Goal: Task Accomplishment & Management: Manage account settings

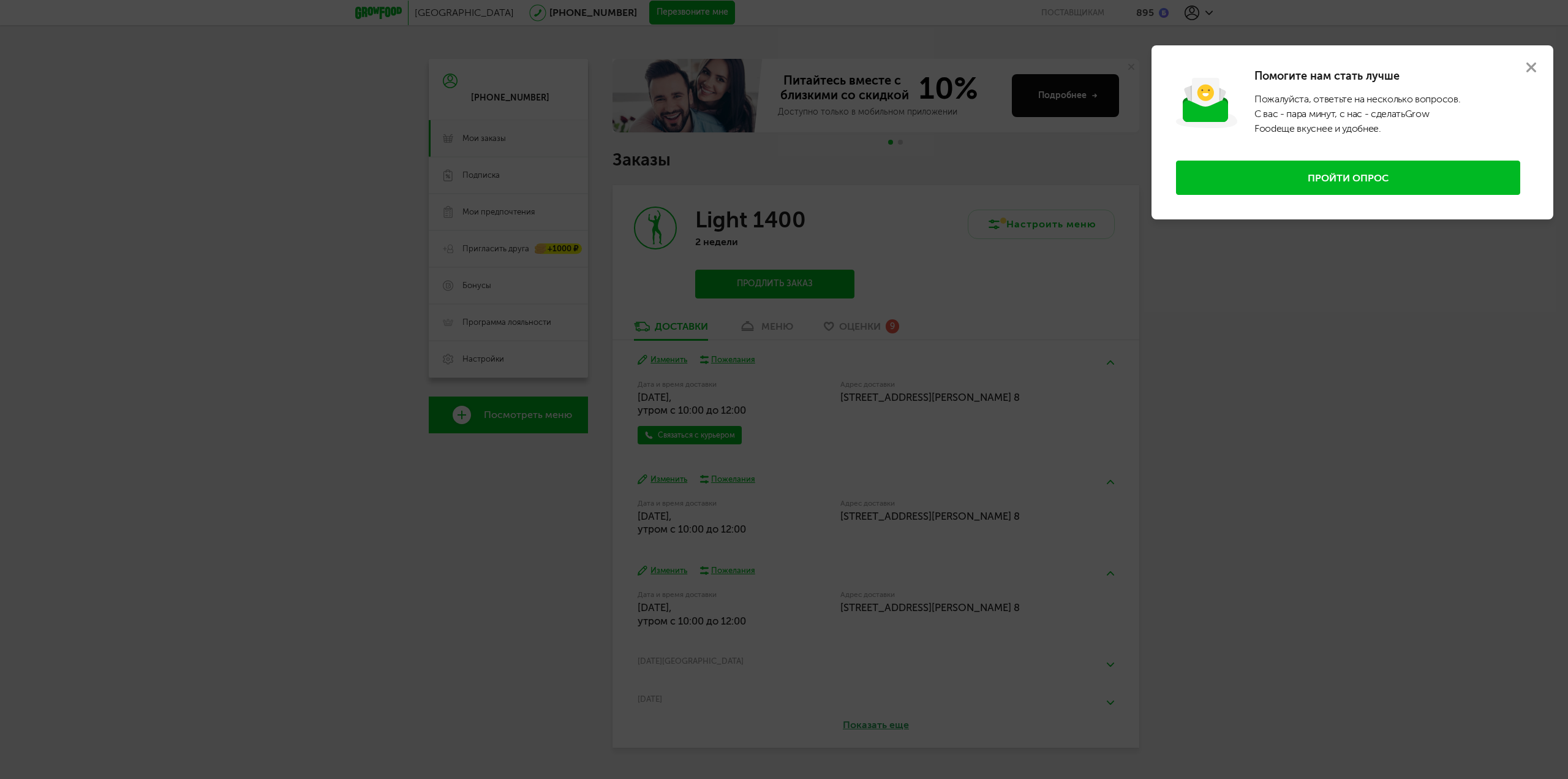
click at [1536, 73] on button at bounding box center [1530, 67] width 44 height 44
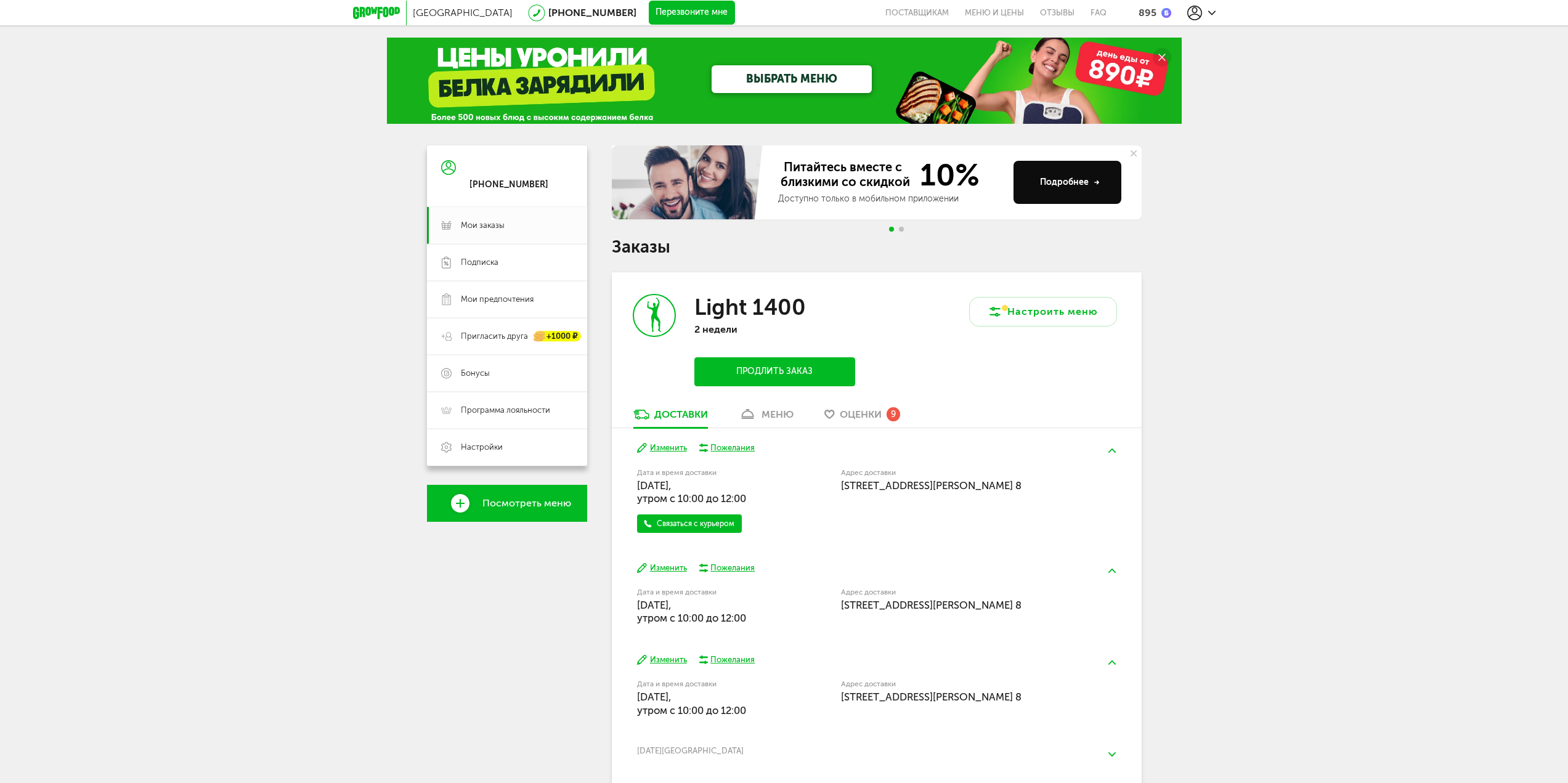
click at [760, 418] on link "меню" at bounding box center [765, 417] width 67 height 19
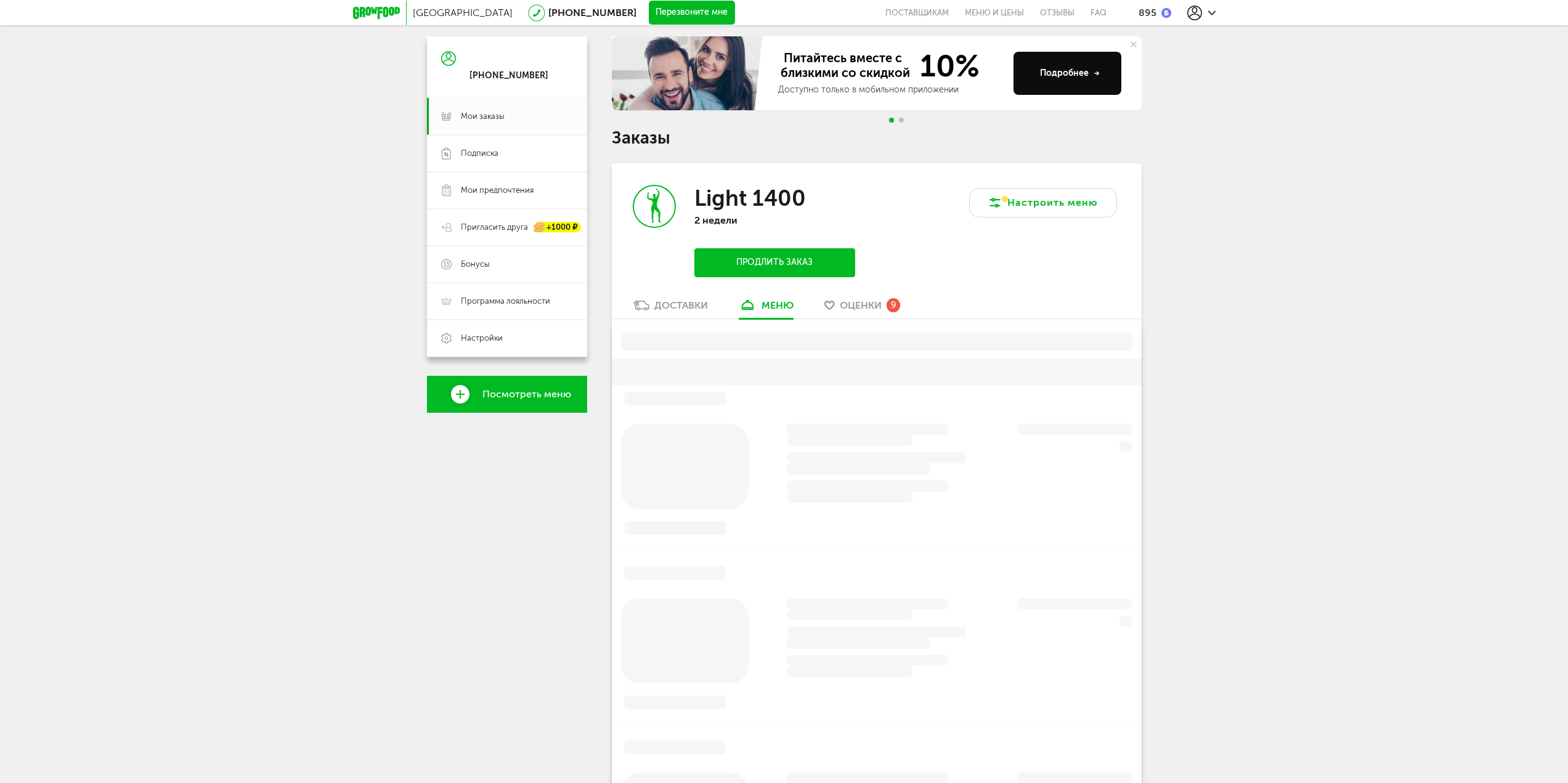
scroll to position [241, 0]
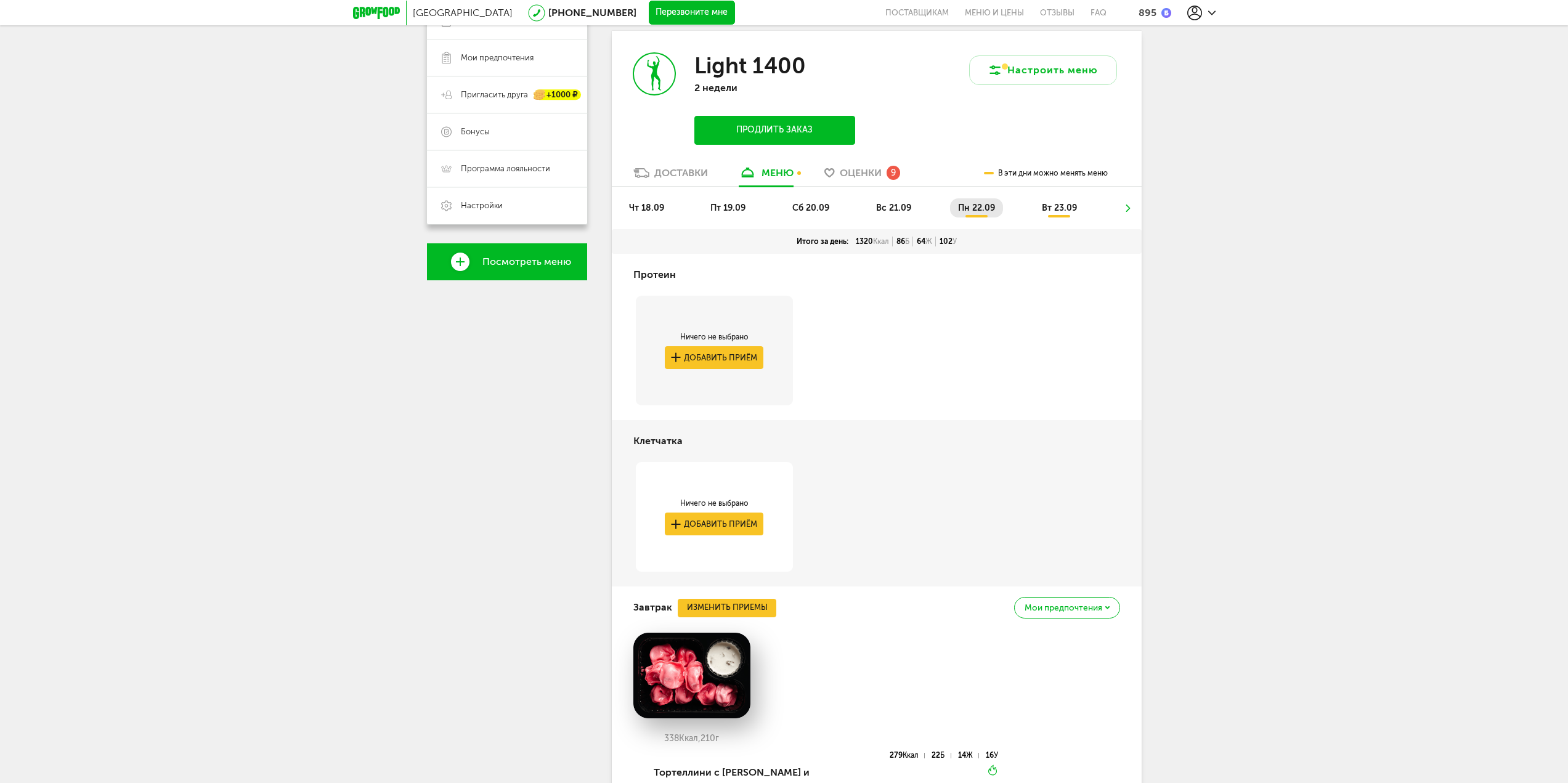
click at [659, 217] on ul "чт 18.09 пт 19.09 сб 20.09 вс 21.09 пн 22.09 вт 23.09" at bounding box center [876, 214] width 511 height 31
click at [653, 213] on span "чт 18.09" at bounding box center [646, 208] width 35 height 11
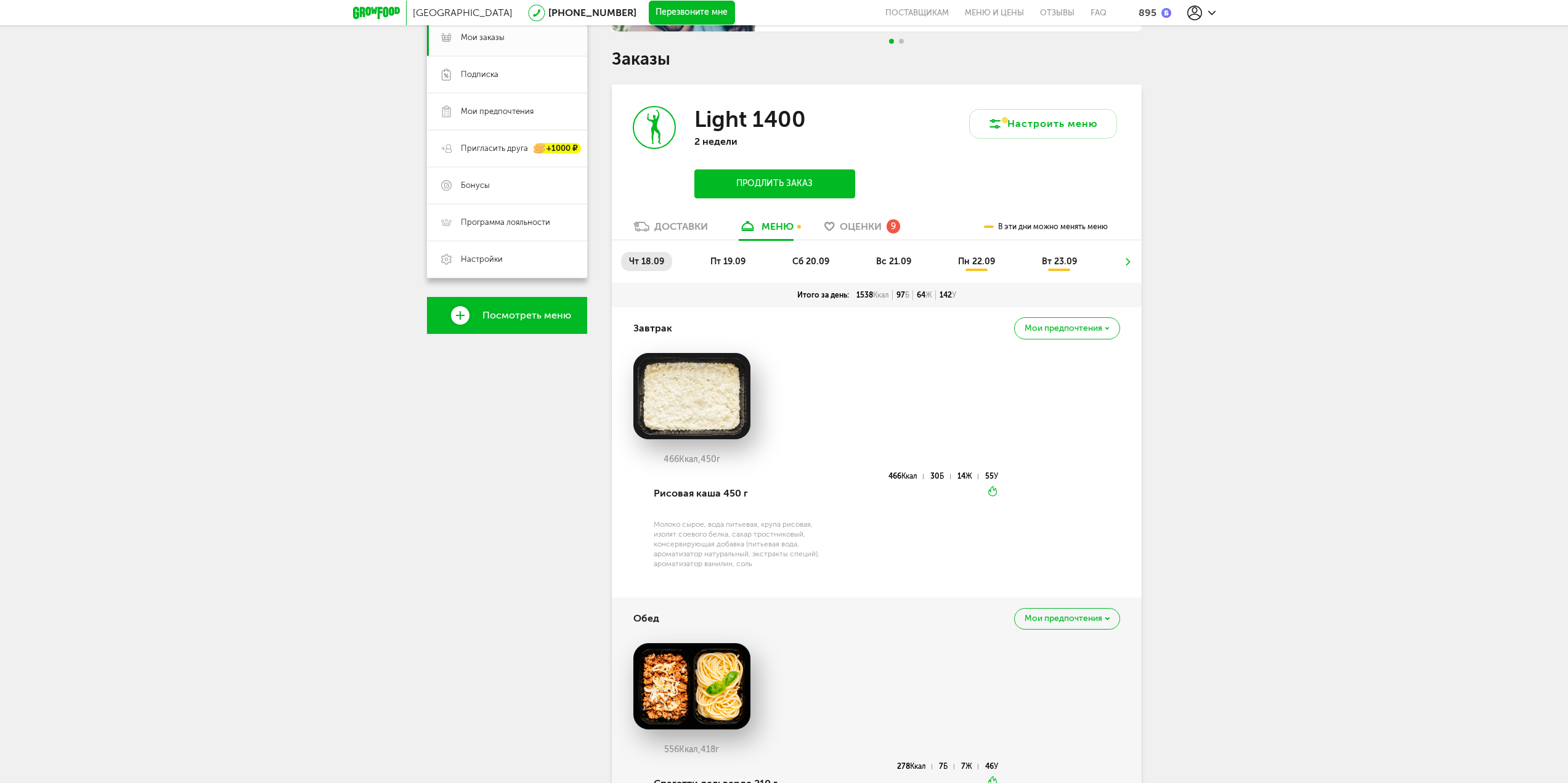
scroll to position [180, 0]
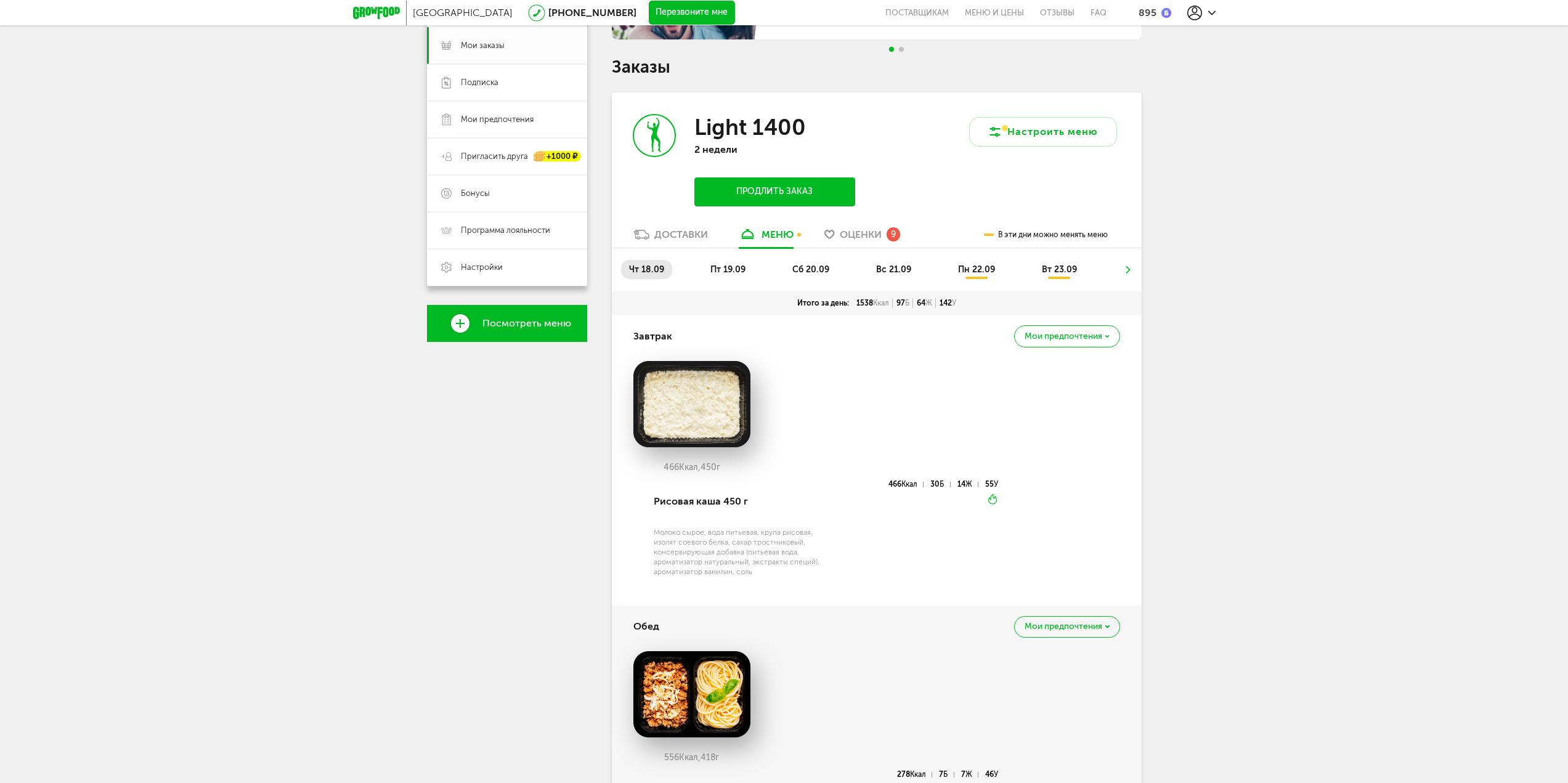
click at [729, 263] on li "пт 19.09" at bounding box center [728, 269] width 51 height 19
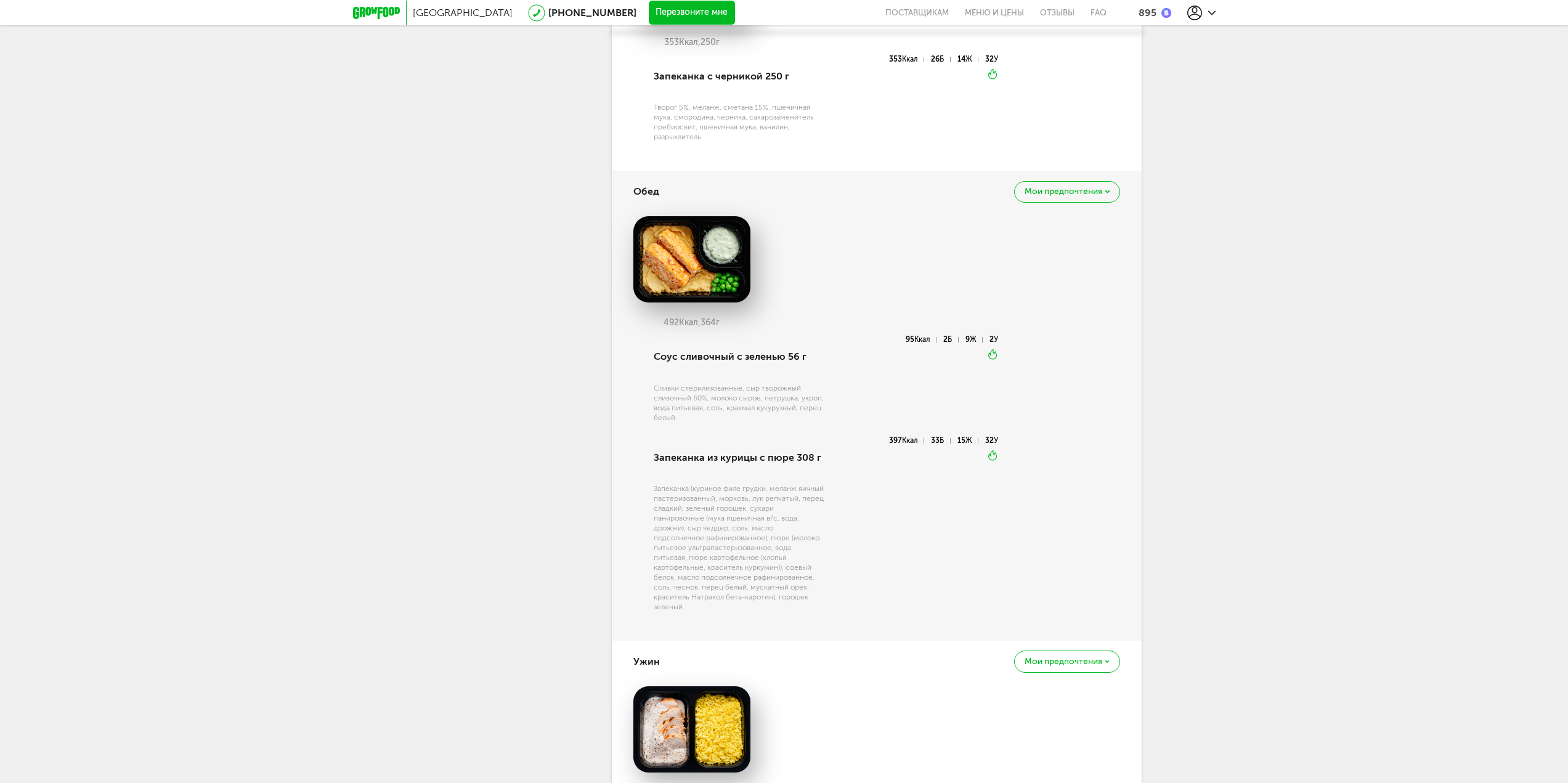
scroll to position [611, 0]
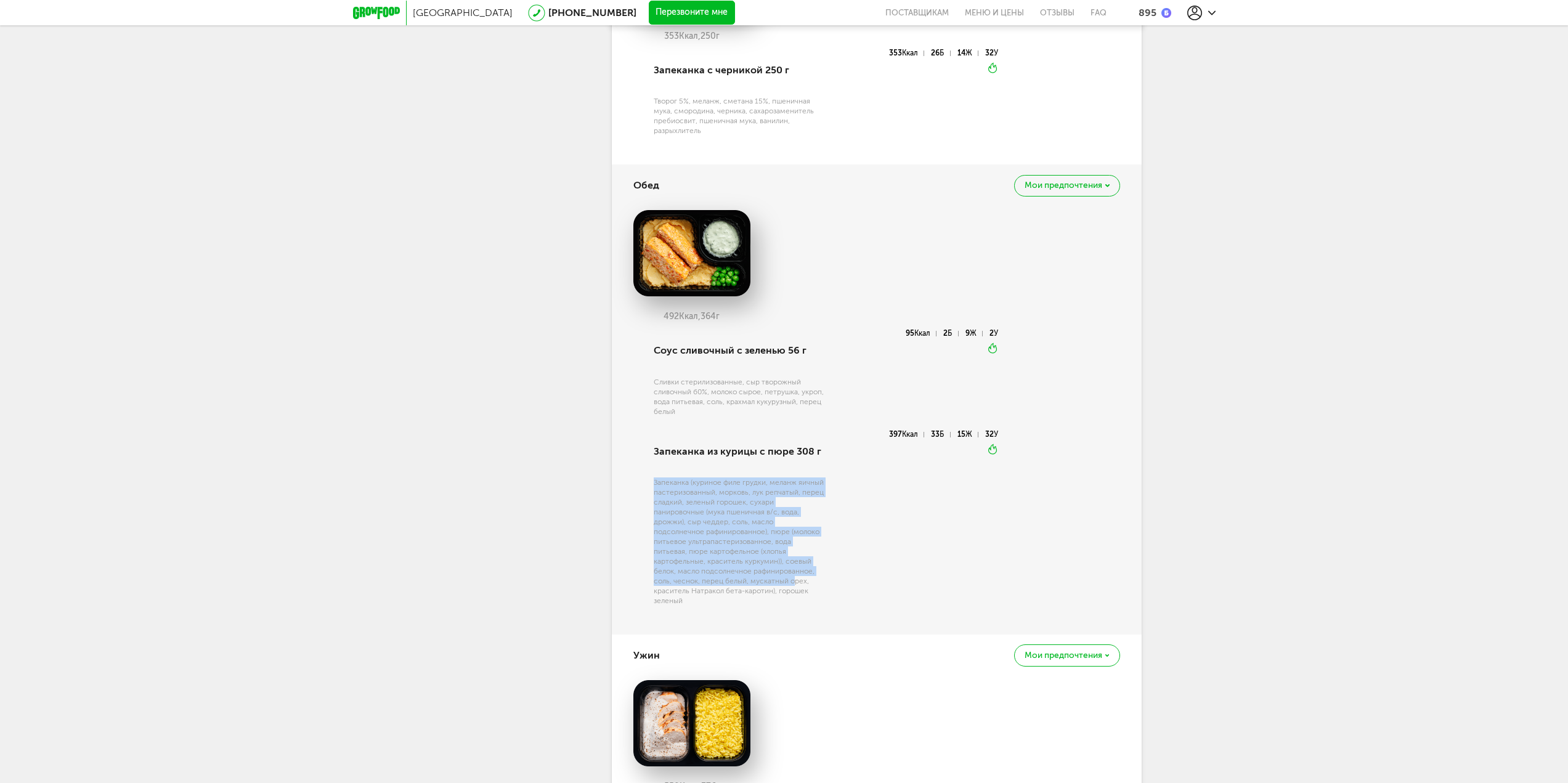
drag, startPoint x: 650, startPoint y: 482, endPoint x: 796, endPoint y: 584, distance: 178.1
click at [796, 584] on div "Запеканка из курицы с пюре 308 г Запеканка (куриное филе грудки, меланж яичный …" at bounding box center [737, 525] width 174 height 189
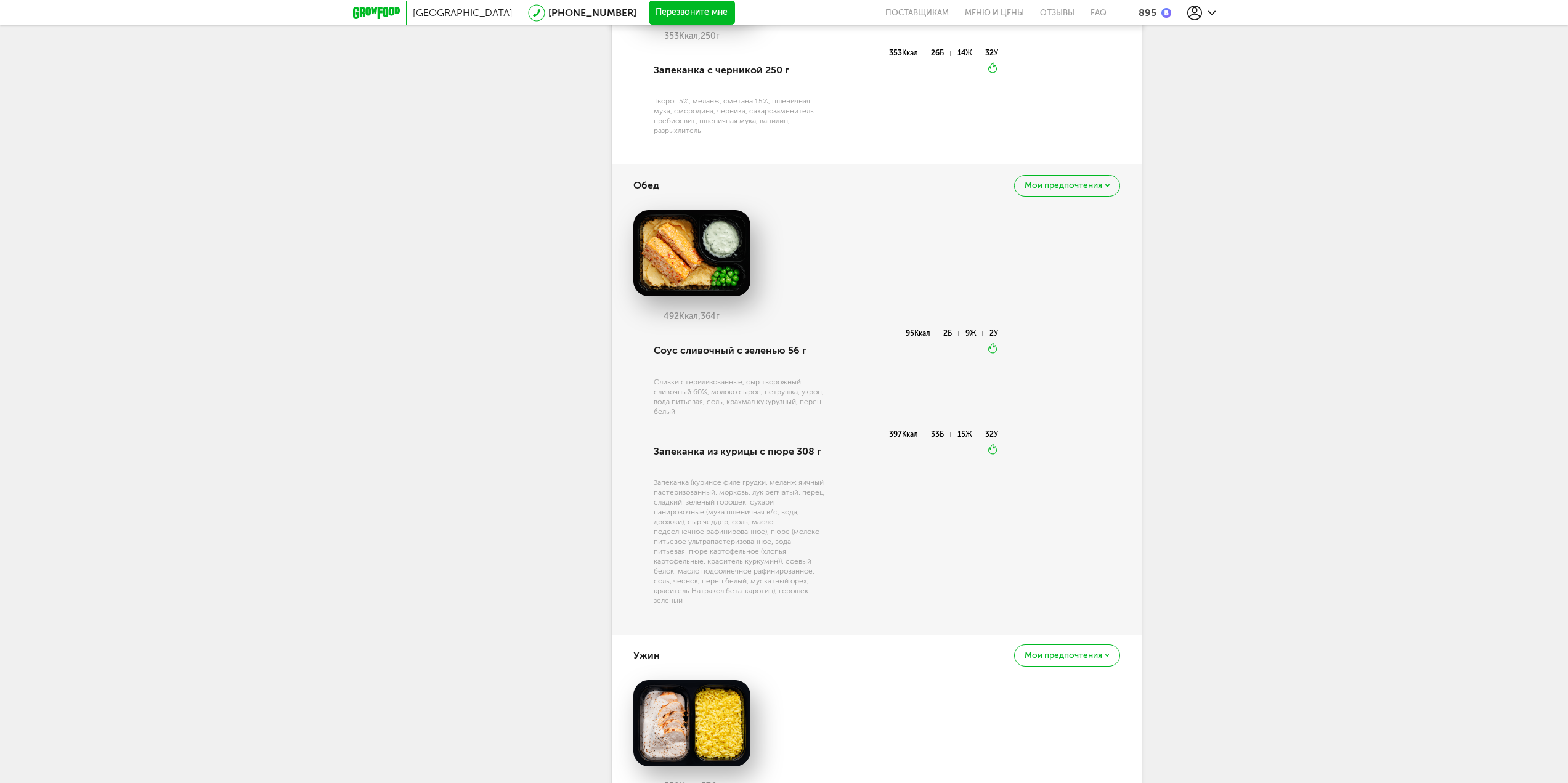
click at [796, 584] on div "Запеканка (куриное филе грудки, меланж яичный пастеризованный, морковь, лук реп…" at bounding box center [738, 542] width 171 height 128
drag, startPoint x: 794, startPoint y: 598, endPoint x: 759, endPoint y: 506, distance: 98.4
click at [755, 506] on div "Запеканка (куриное филе грудки, меланж яичный пастеризованный, морковь, лук реп…" at bounding box center [738, 542] width 171 height 128
click at [762, 506] on div "Запеканка (куриное филе грудки, меланж яичный пастеризованный, морковь, лук реп…" at bounding box center [738, 542] width 171 height 128
